Goal: Check status

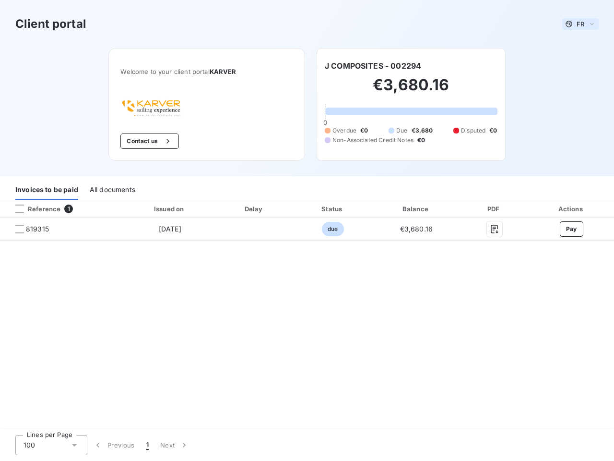
click at [581, 24] on span "FR" at bounding box center [581, 24] width 8 height 8
click at [148, 141] on button "Contact us" at bounding box center [149, 140] width 58 height 15
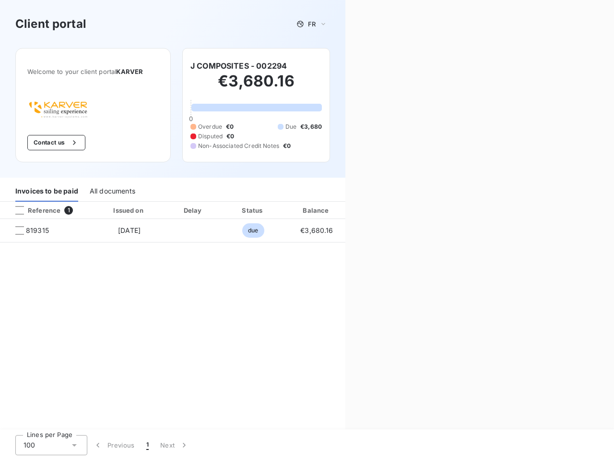
click at [373, 66] on div "Contact us Fill out the form below, and a member of our team will get back to y…" at bounding box center [479, 230] width 269 height 461
click at [47, 190] on div "Invoices to be paid" at bounding box center [46, 191] width 63 height 20
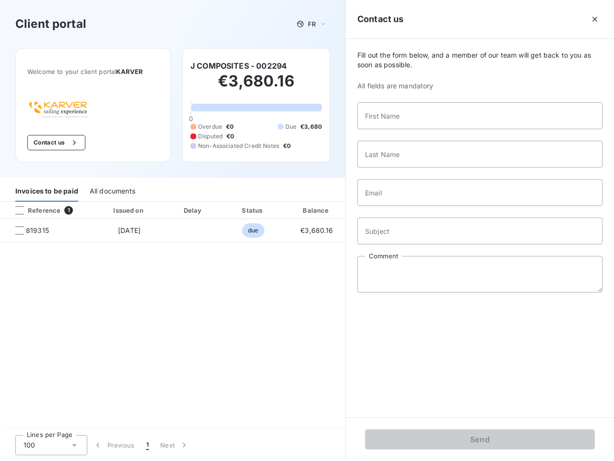
click at [112, 190] on div "All documents" at bounding box center [113, 191] width 46 height 20
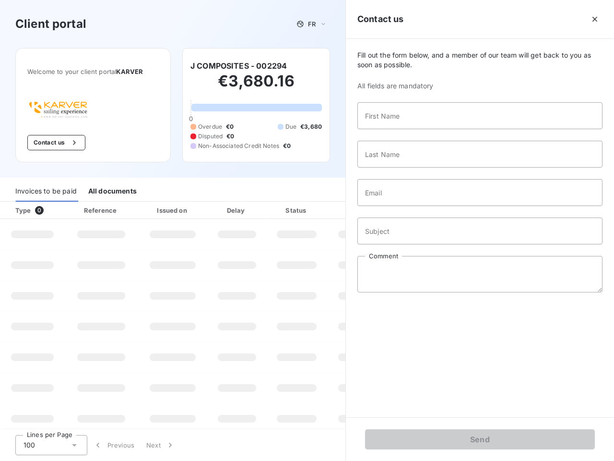
click at [61, 209] on div at bounding box center [58, 210] width 10 height 10
click at [20, 209] on div "Type 0" at bounding box center [36, 210] width 53 height 10
click at [169, 209] on div "Issued on" at bounding box center [173, 210] width 66 height 10
click at [255, 209] on div at bounding box center [260, 210] width 10 height 10
click at [332, 209] on div "Amount" at bounding box center [359, 210] width 61 height 10
